Goal: Complete application form: Complete application form

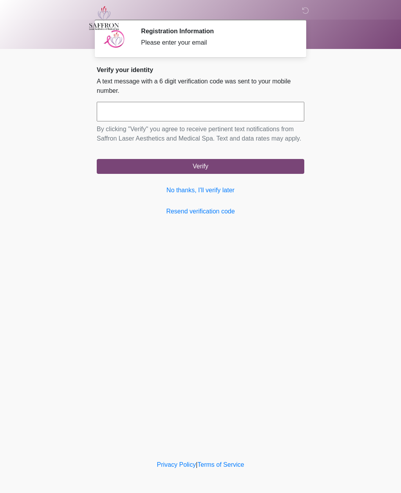
click at [177, 112] on input "text" at bounding box center [201, 112] width 208 height 20
type input "******"
click at [229, 174] on button "Verify" at bounding box center [201, 166] width 208 height 15
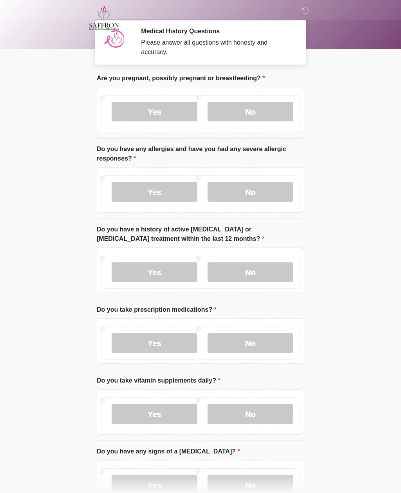
click at [242, 114] on label "No" at bounding box center [251, 112] width 86 height 20
click at [263, 192] on label "No" at bounding box center [251, 192] width 86 height 20
click at [264, 272] on label "No" at bounding box center [251, 273] width 86 height 20
click at [252, 342] on label "No" at bounding box center [251, 343] width 86 height 20
click at [174, 411] on label "Yes" at bounding box center [155, 414] width 86 height 20
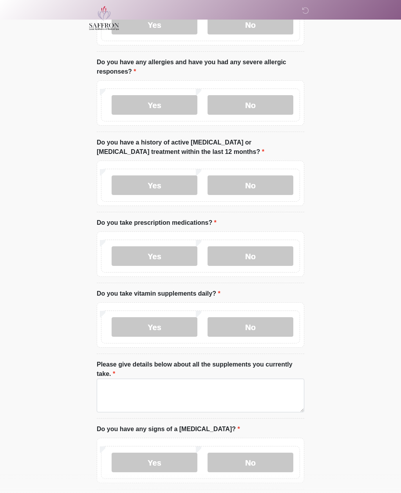
scroll to position [91, 0]
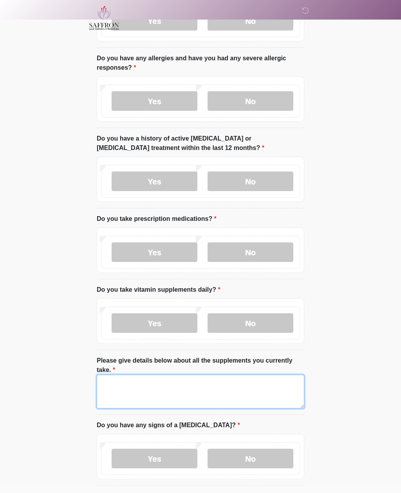
click at [217, 386] on textarea "Please give details below about all the supplements you currently take." at bounding box center [201, 392] width 208 height 34
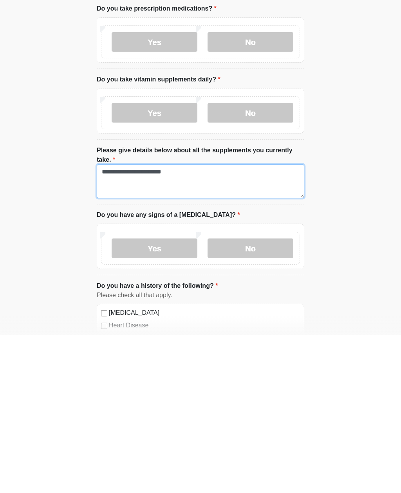
type textarea "**********"
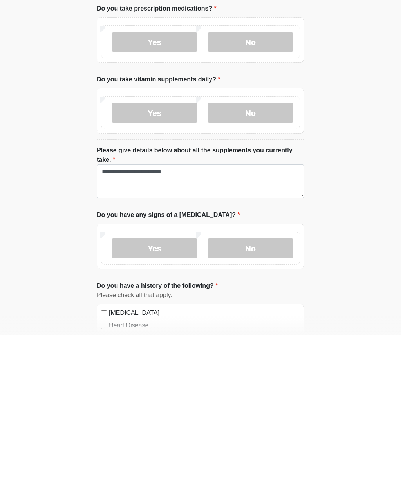
click at [253, 397] on label "No" at bounding box center [251, 407] width 86 height 20
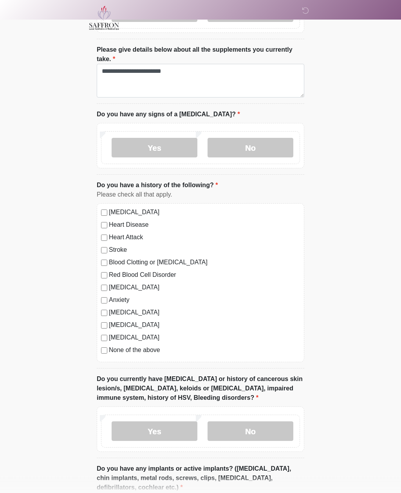
scroll to position [402, 0]
click at [244, 426] on label "No" at bounding box center [251, 431] width 86 height 20
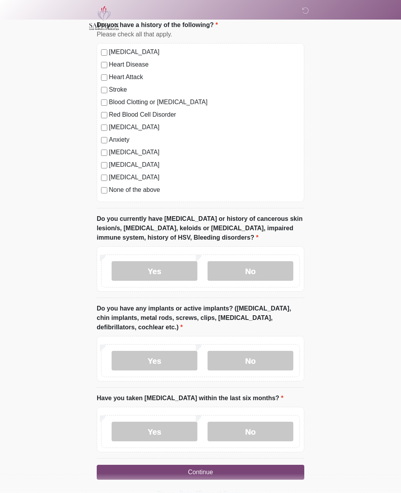
scroll to position [564, 0]
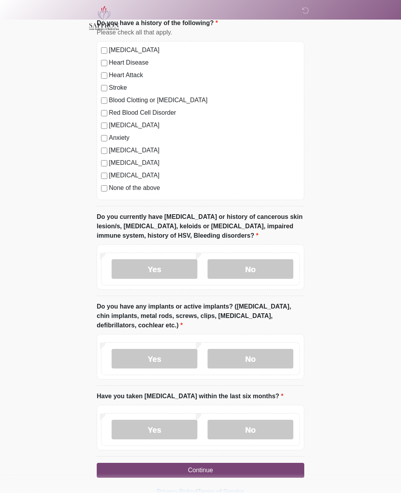
click at [260, 356] on label "No" at bounding box center [251, 359] width 86 height 20
click at [248, 426] on label "No" at bounding box center [251, 430] width 86 height 20
click at [253, 467] on button "Continue" at bounding box center [201, 470] width 208 height 15
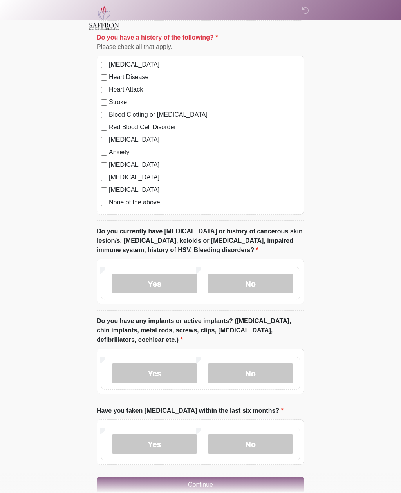
click at [268, 483] on button "Continue" at bounding box center [201, 485] width 208 height 15
click at [264, 484] on button "Continue" at bounding box center [201, 485] width 208 height 15
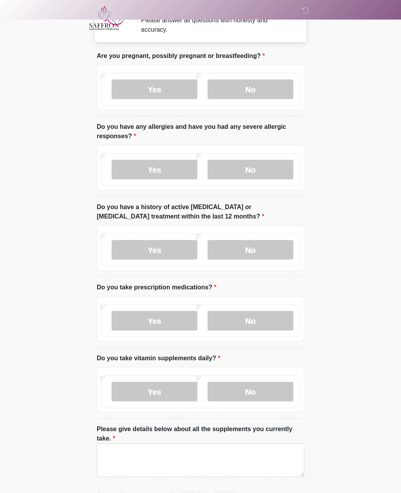
scroll to position [0, 0]
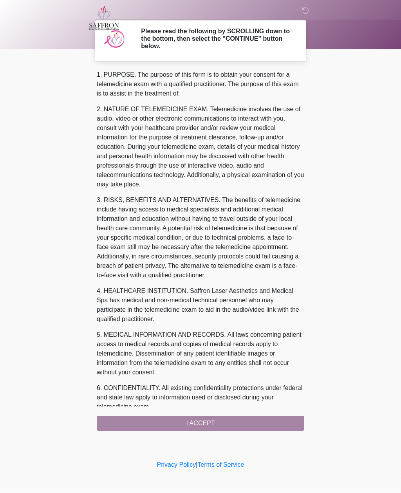
click at [227, 425] on div "1. PURPOSE. The purpose of this form is to obtain your consent for a telemedici…" at bounding box center [201, 250] width 208 height 361
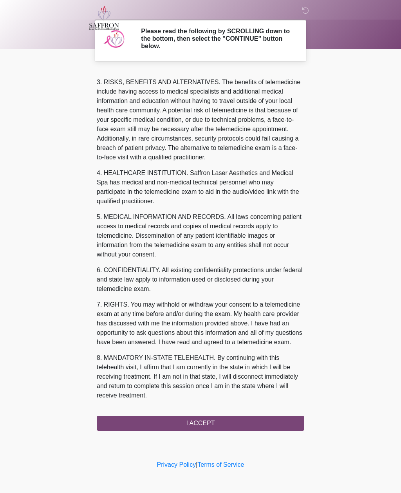
scroll to position [127, 0]
click at [221, 425] on button "I ACCEPT" at bounding box center [201, 423] width 208 height 15
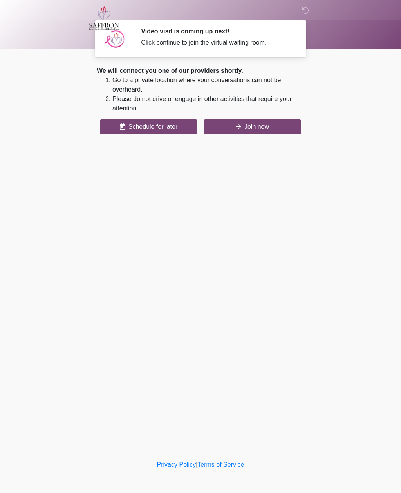
click at [280, 130] on button "Join now" at bounding box center [253, 127] width 98 height 15
